Goal: Check status: Check status

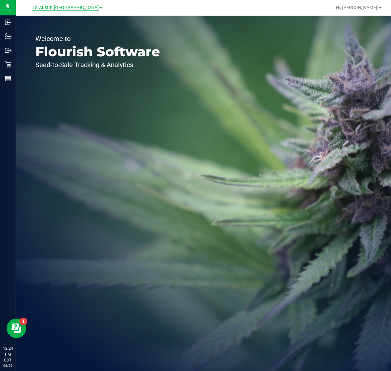
click at [72, 9] on span "TX Austin [GEOGRAPHIC_DATA]" at bounding box center [65, 8] width 67 height 6
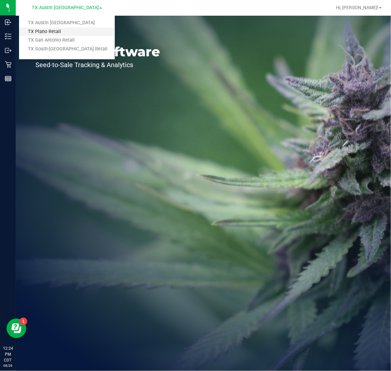
click at [68, 30] on link "TX Plano Retail" at bounding box center [67, 32] width 96 height 9
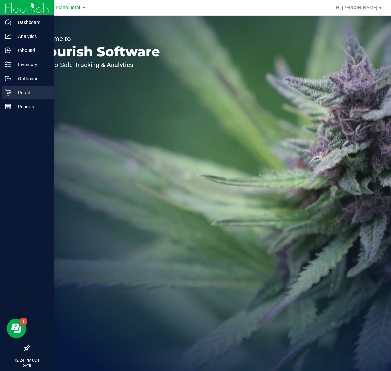
click at [20, 89] on p "Retail" at bounding box center [30, 93] width 39 height 8
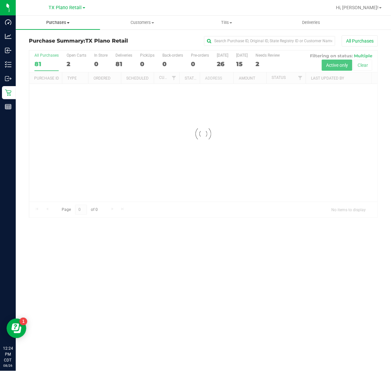
click at [49, 22] on span "Purchases" at bounding box center [58, 23] width 84 height 6
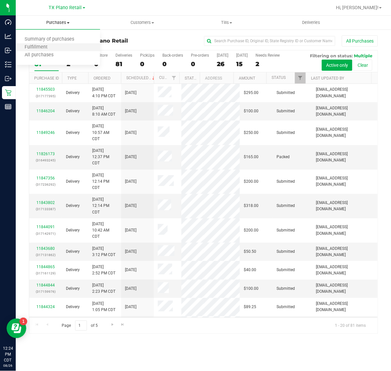
click at [59, 49] on li "Fulfillment" at bounding box center [58, 48] width 84 height 8
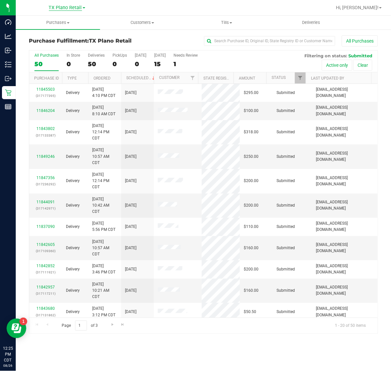
click at [63, 8] on span "TX Plano Retail" at bounding box center [65, 8] width 33 height 6
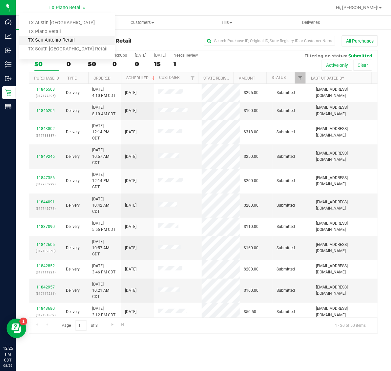
click at [65, 39] on link "TX San Antonio Retail" at bounding box center [67, 40] width 96 height 9
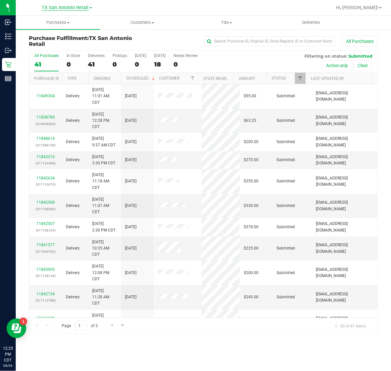
click at [66, 6] on span "TX San Antonio Retail" at bounding box center [65, 8] width 47 height 6
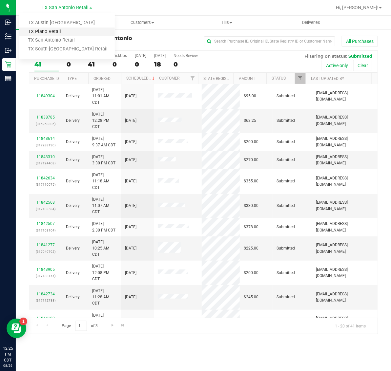
click at [61, 32] on link "TX Plano Retail" at bounding box center [67, 32] width 96 height 9
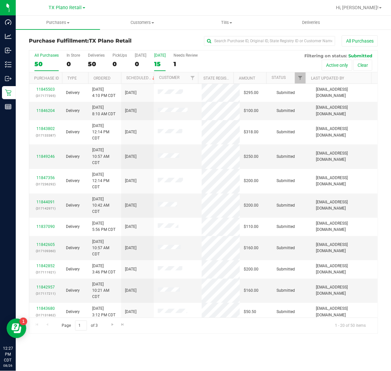
click at [159, 60] on div "15" at bounding box center [159, 64] width 11 height 8
click at [0, 0] on input "[DATE] 15" at bounding box center [0, 0] width 0 height 0
